Goal: Task Accomplishment & Management: Use online tool/utility

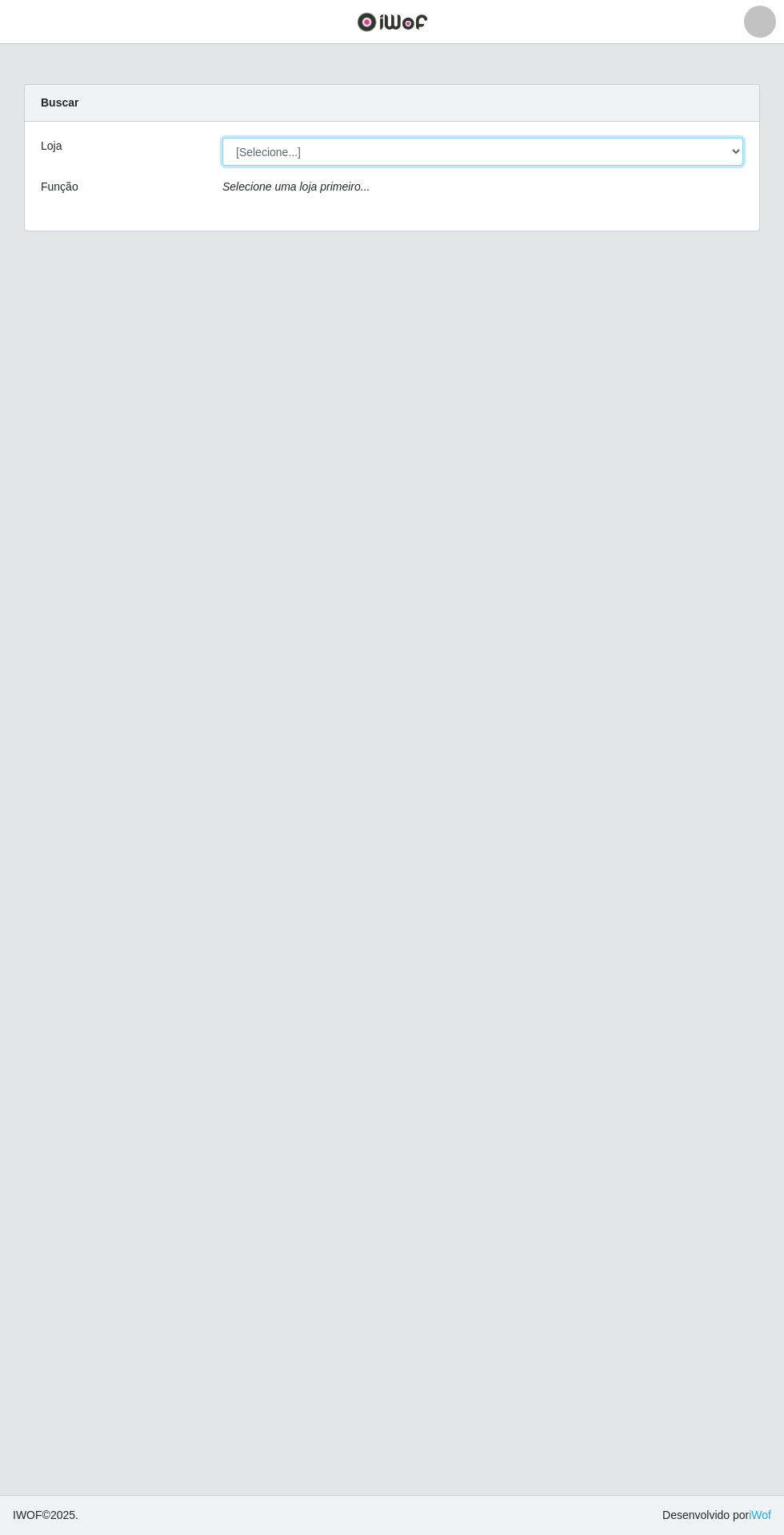
click at [546, 151] on select "[Selecione...] Extrabom - Loja 05 [GEOGRAPHIC_DATA]" at bounding box center [483, 151] width 521 height 28
select select "494"
click at [222, 138] on select "[Selecione...] Extrabom - Loja 05 [GEOGRAPHIC_DATA]" at bounding box center [483, 151] width 521 height 28
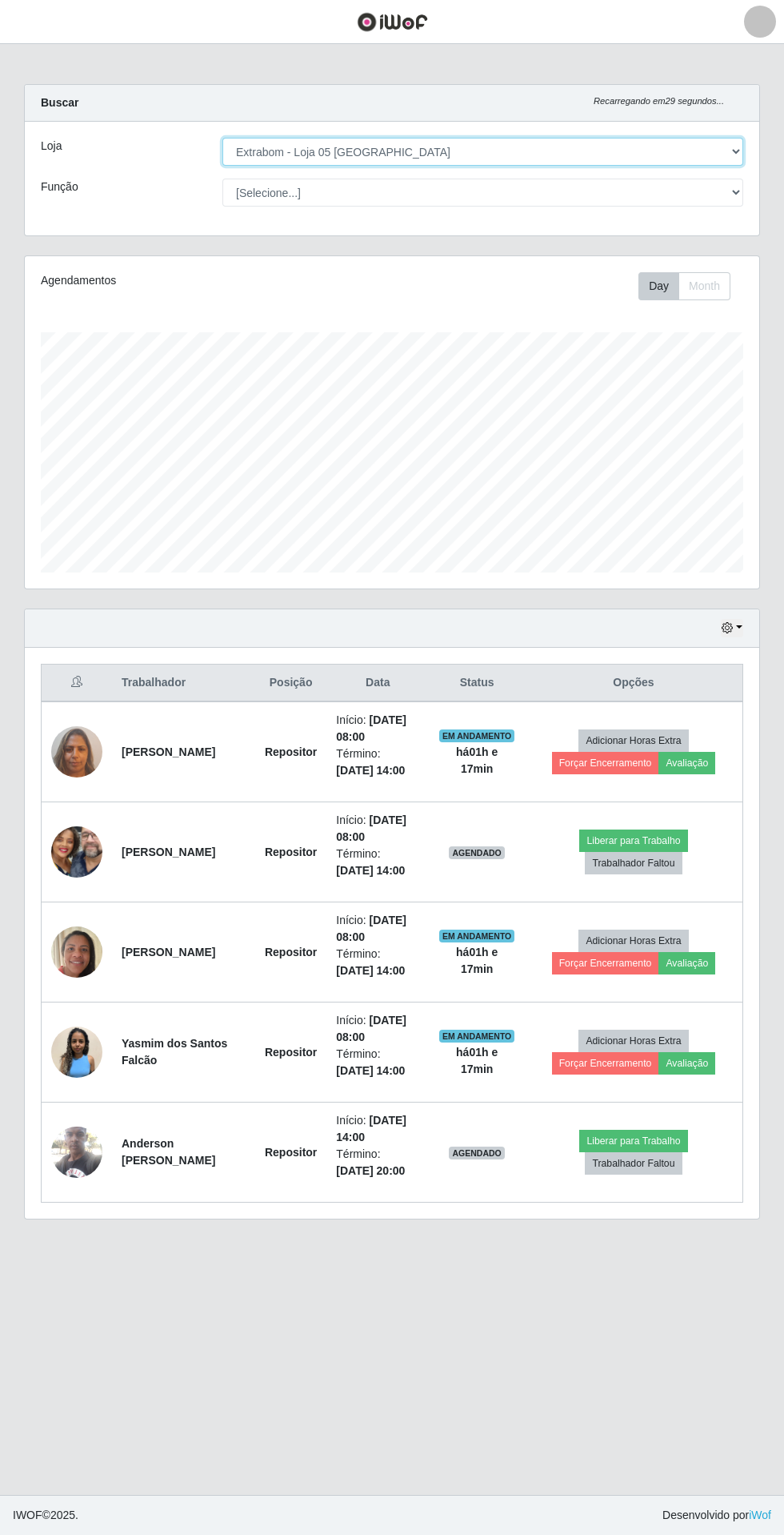
scroll to position [333, 735]
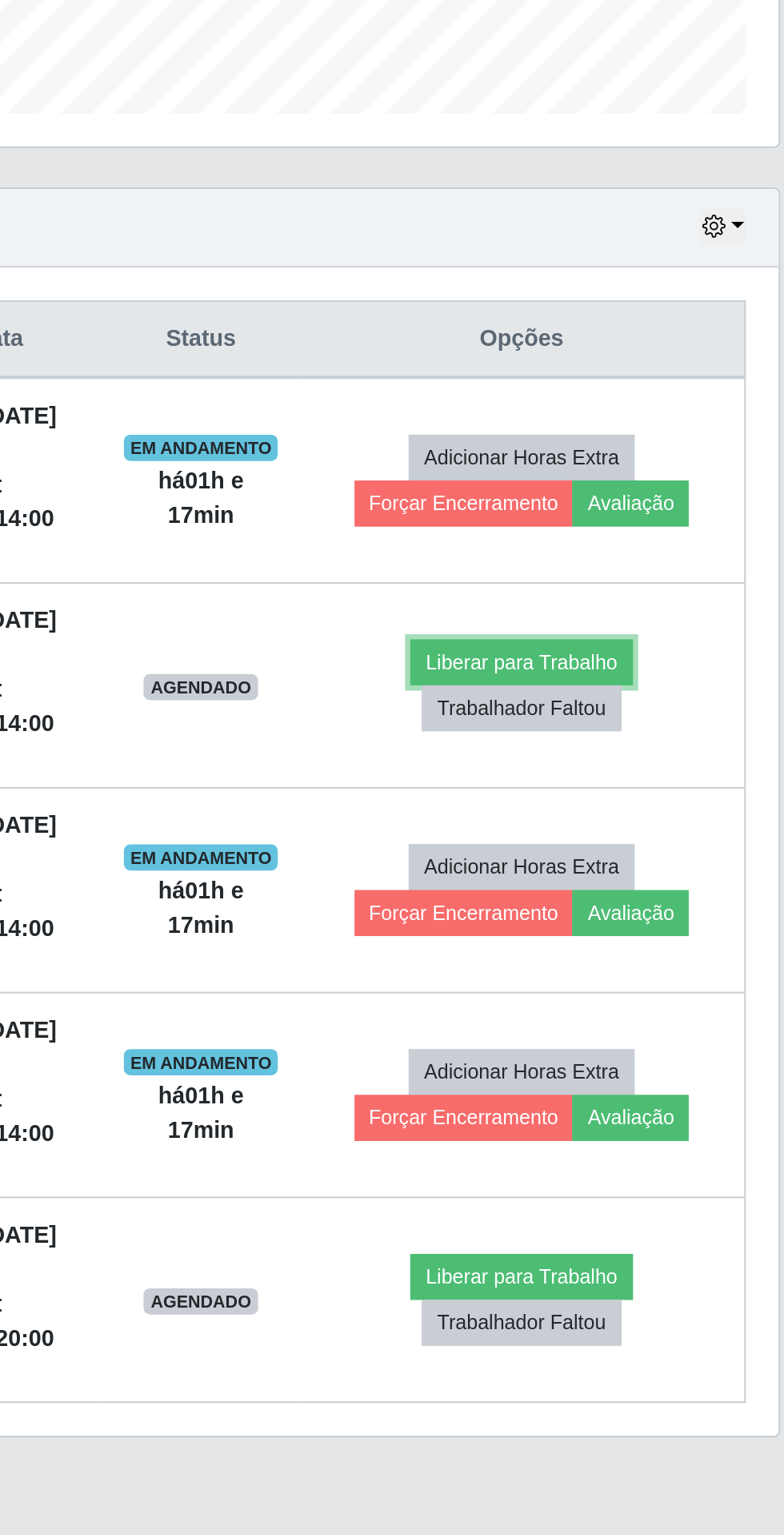
click at [652, 839] on button "Liberar para Trabalho" at bounding box center [633, 840] width 108 height 22
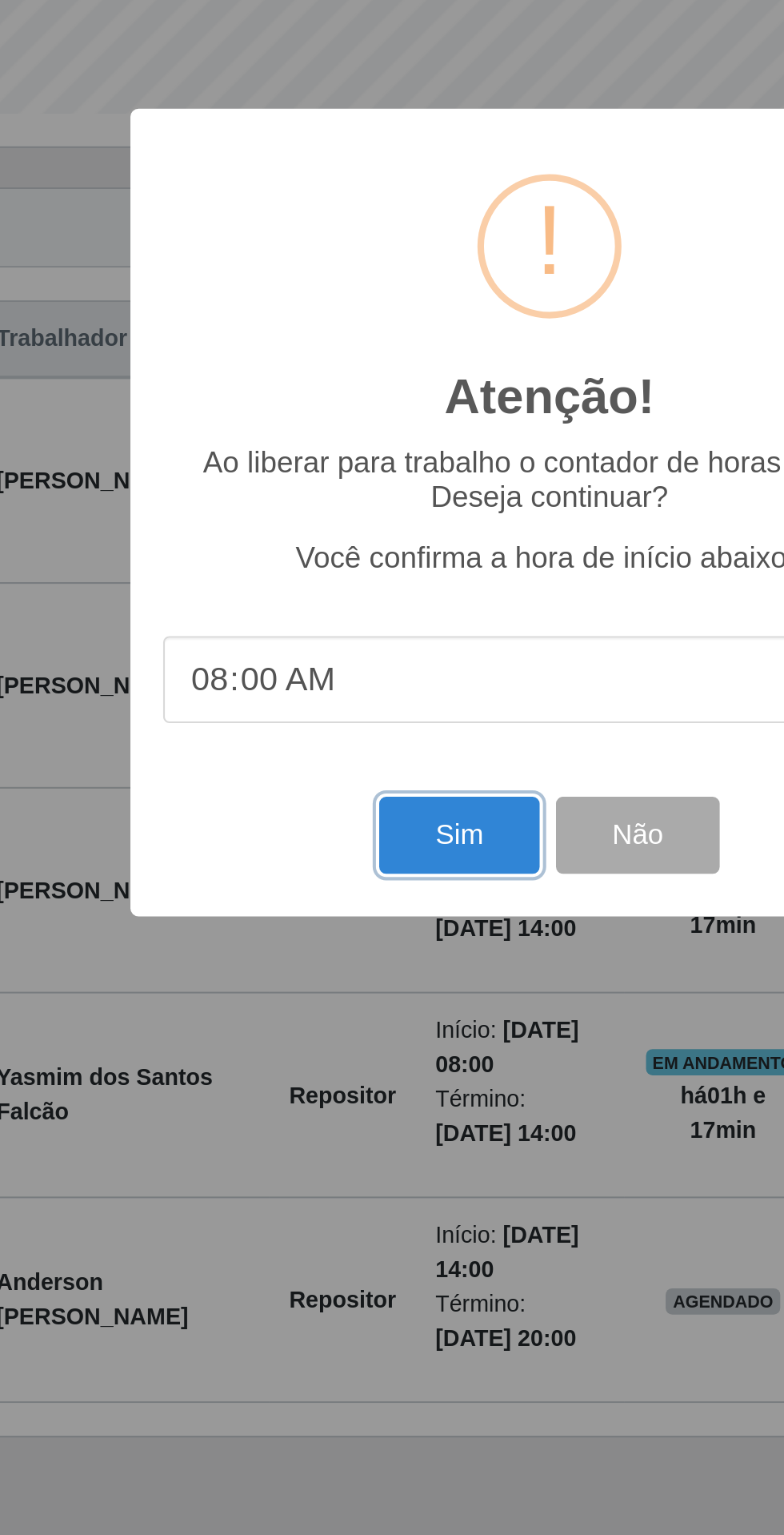
click at [348, 925] on button "Sim" at bounding box center [348, 925] width 78 height 37
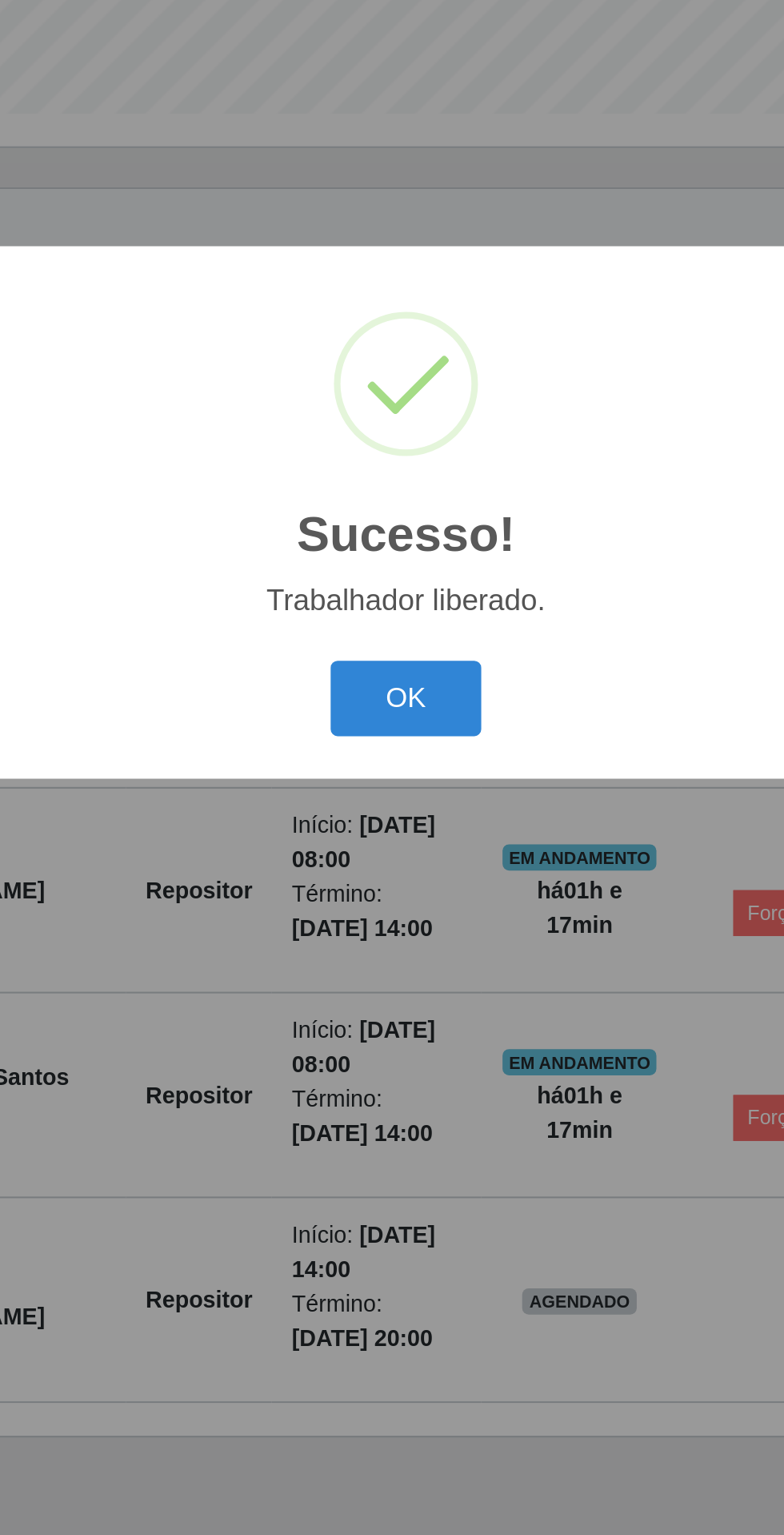
click at [414, 866] on button "OK" at bounding box center [392, 858] width 74 height 37
